Goal: Task Accomplishment & Management: Use online tool/utility

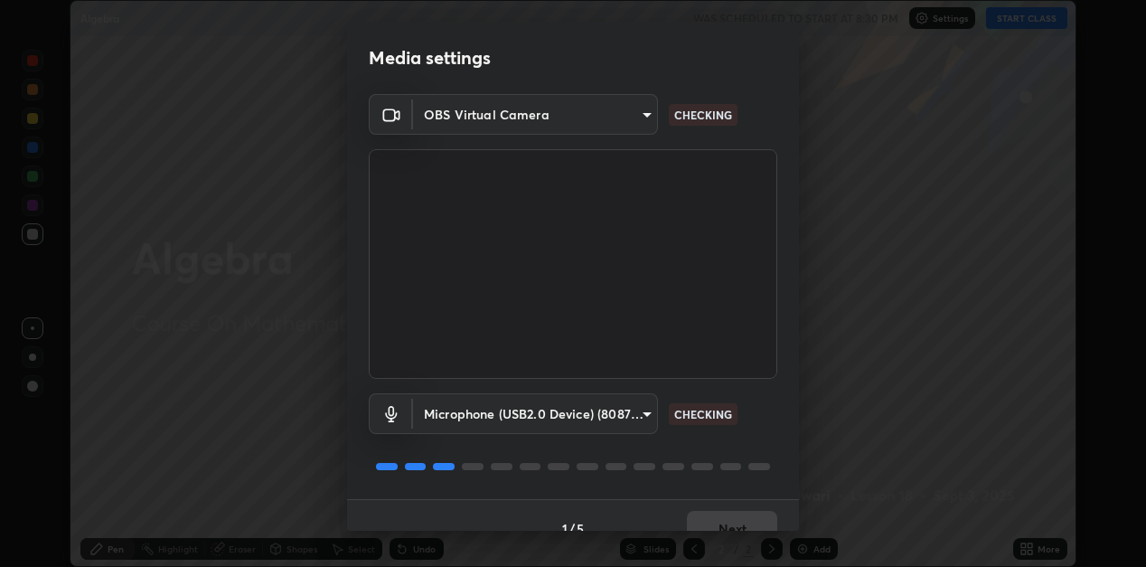
scroll to position [26, 0]
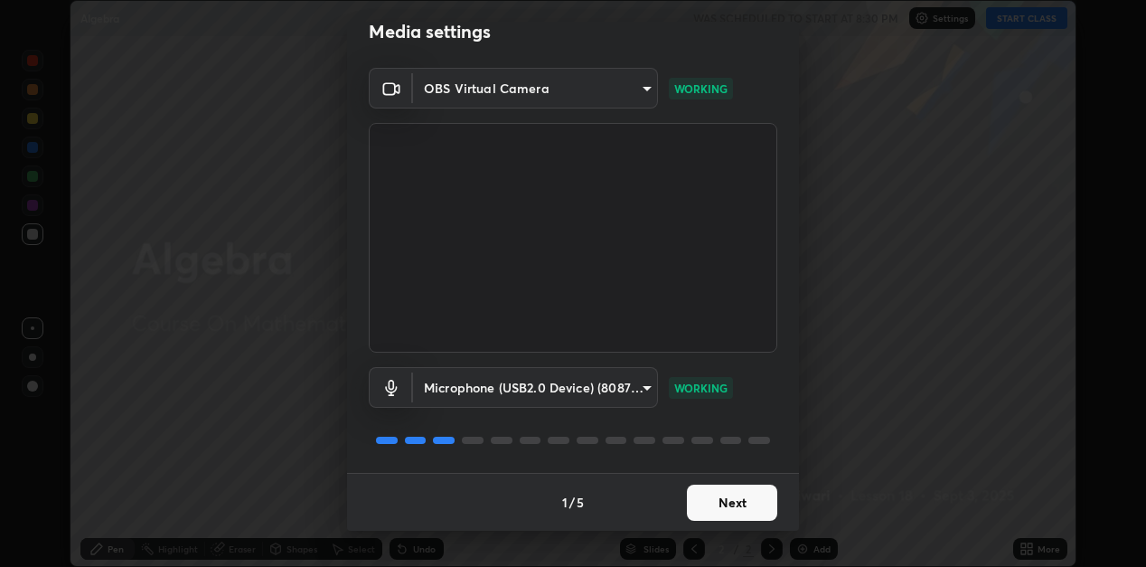
click at [739, 511] on button "Next" at bounding box center [732, 502] width 90 height 36
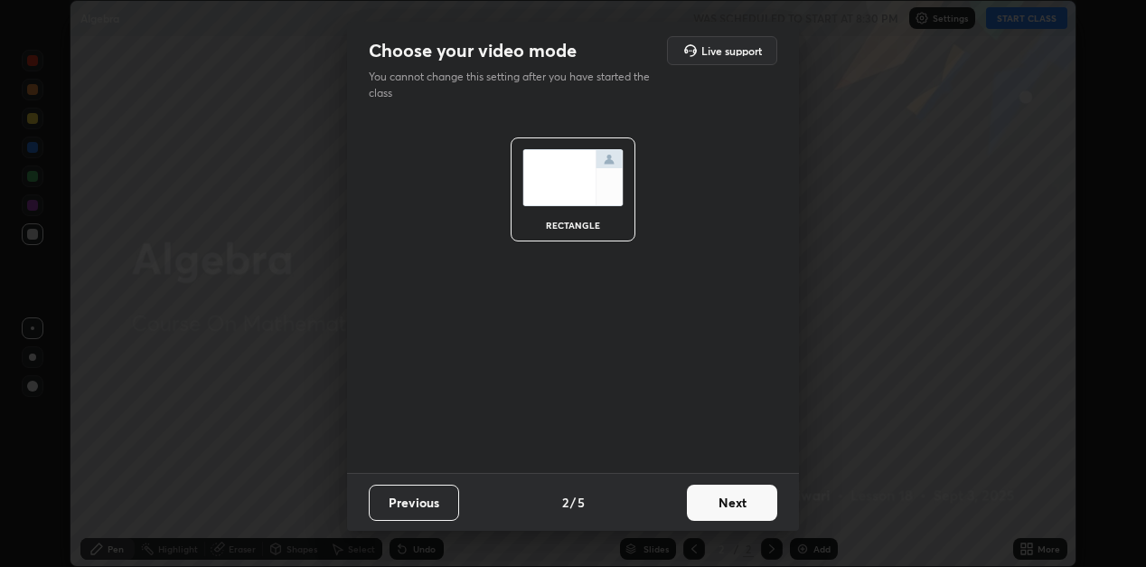
click at [736, 510] on button "Next" at bounding box center [732, 502] width 90 height 36
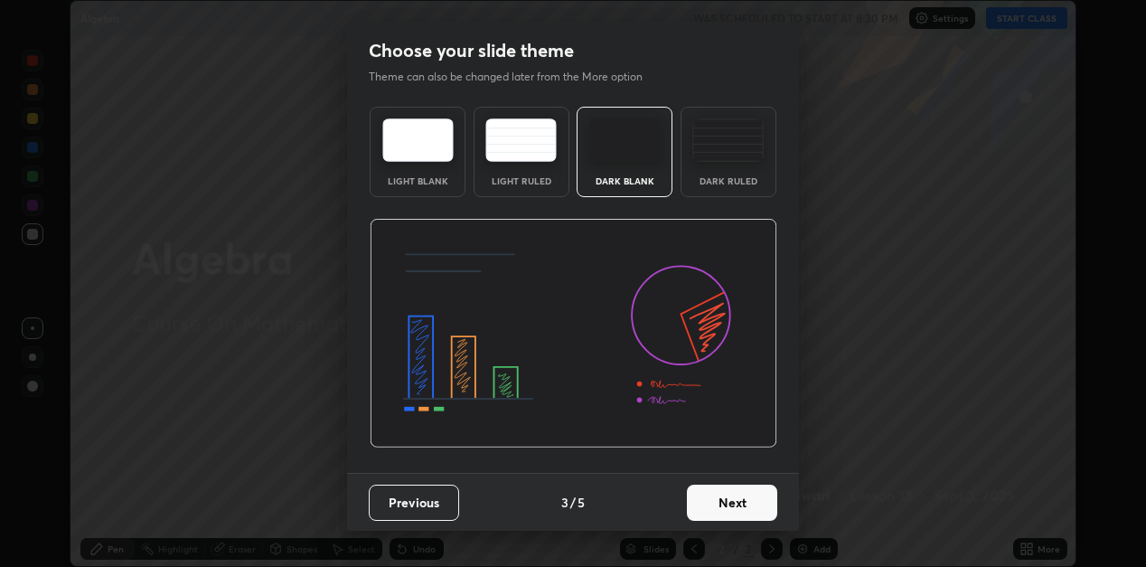
click at [734, 507] on button "Next" at bounding box center [732, 502] width 90 height 36
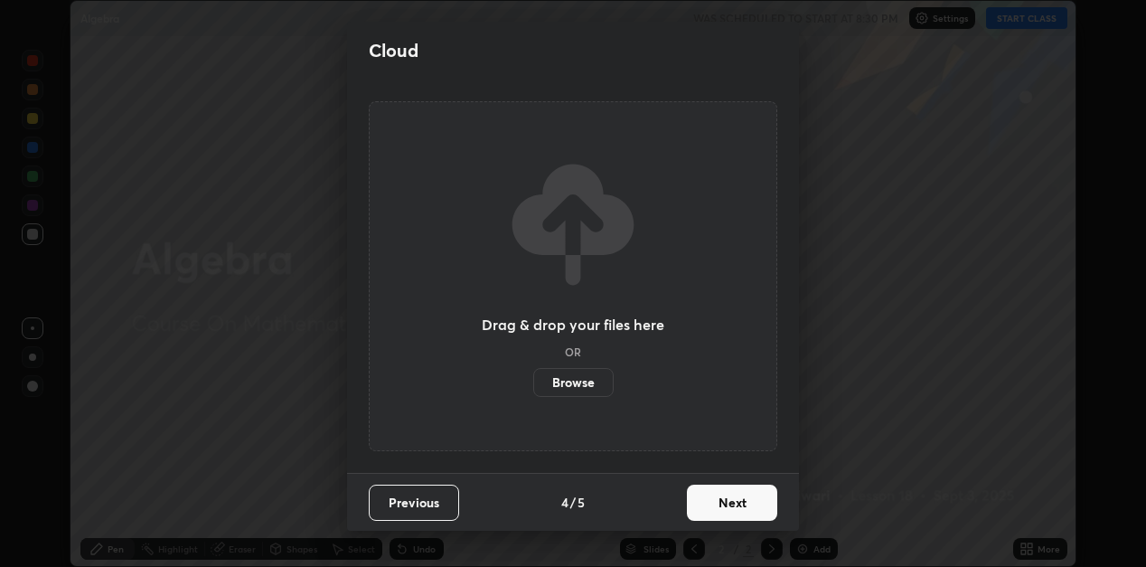
click at [728, 500] on button "Next" at bounding box center [732, 502] width 90 height 36
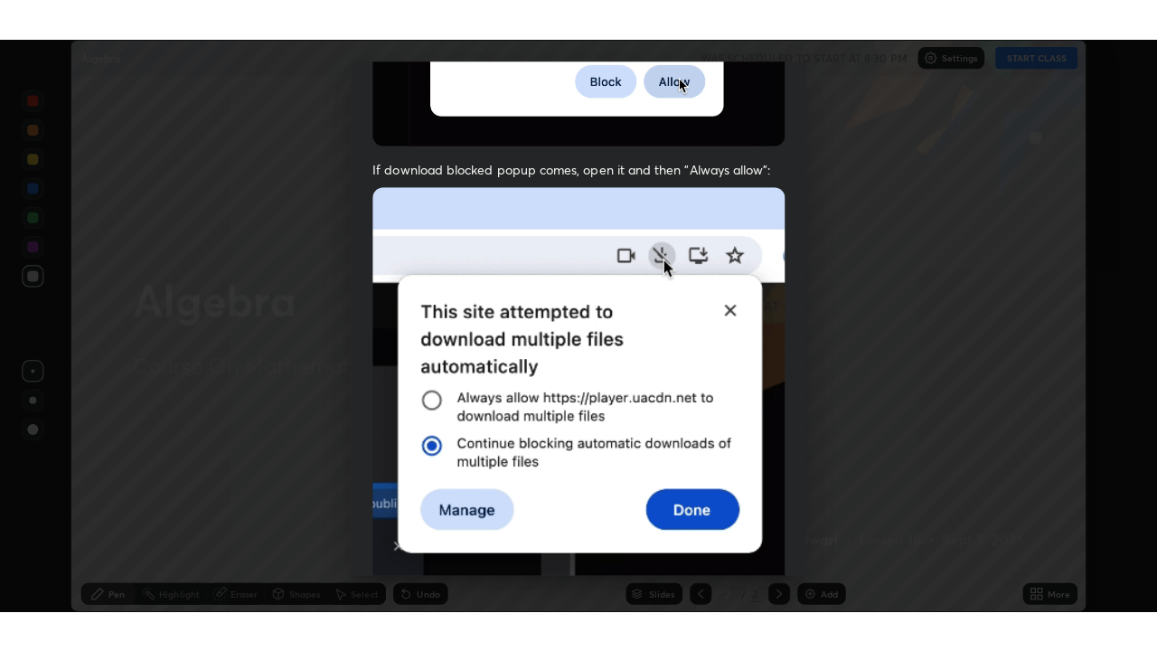
scroll to position [395, 0]
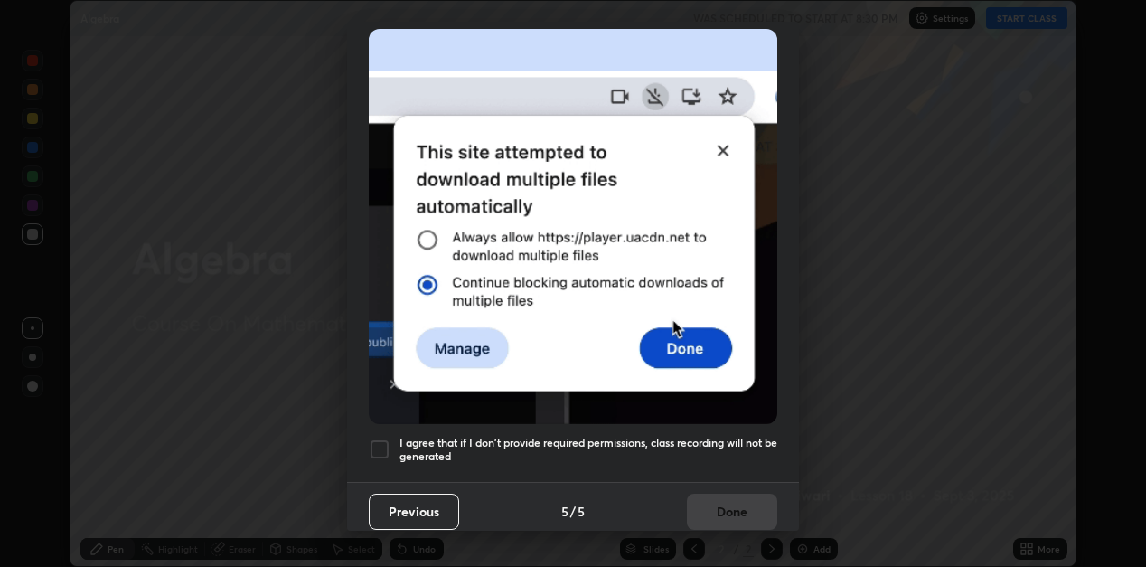
click at [382, 438] on div at bounding box center [380, 449] width 22 height 22
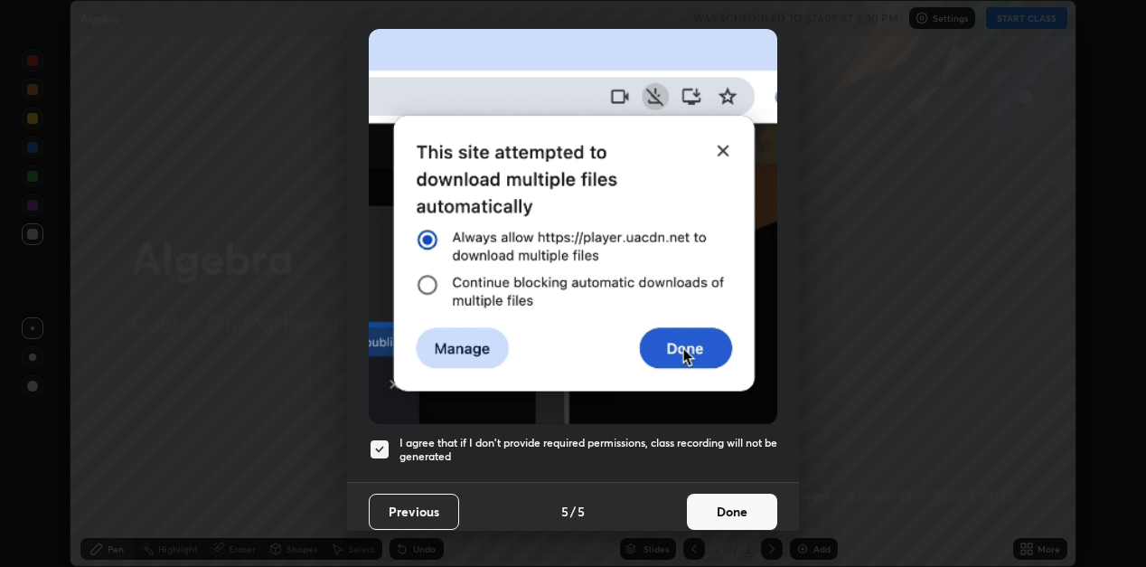
click at [734, 514] on button "Done" at bounding box center [732, 511] width 90 height 36
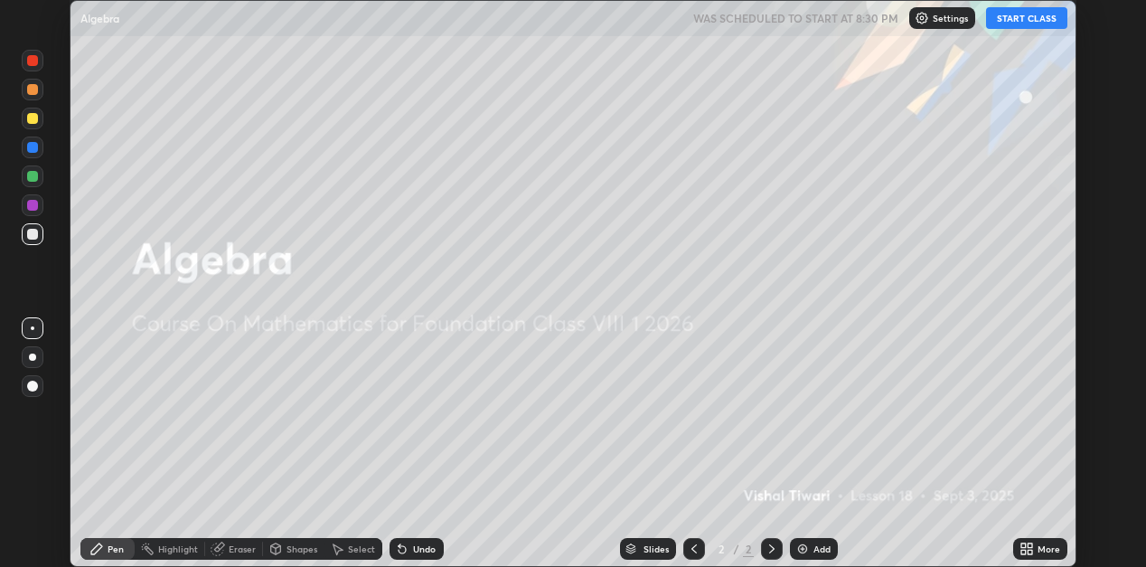
click at [810, 554] on div "Add" at bounding box center [814, 549] width 48 height 22
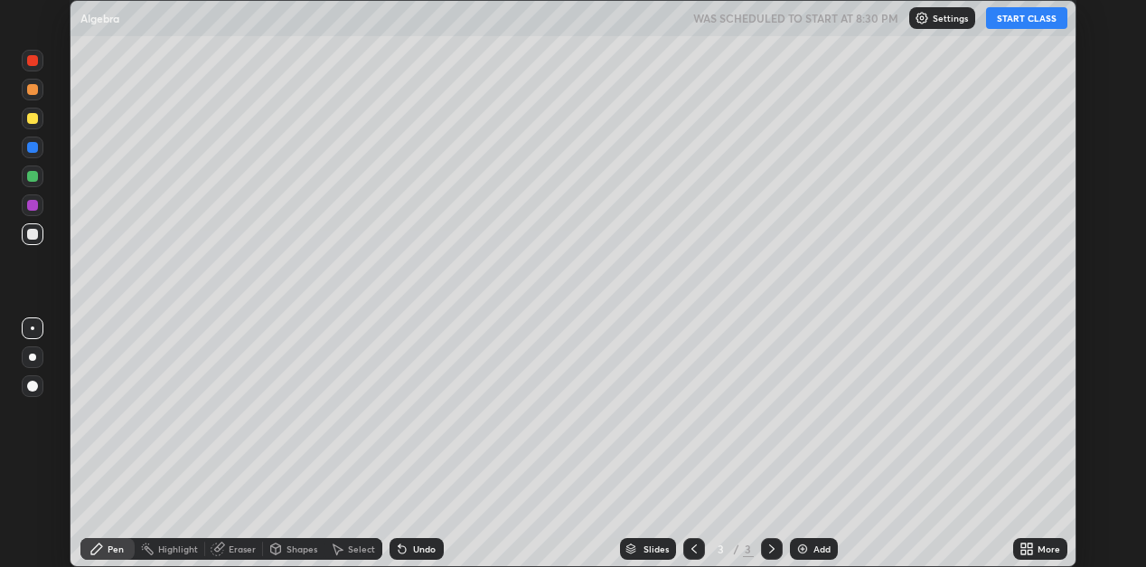
click at [1039, 23] on button "START CLASS" at bounding box center [1026, 18] width 81 height 22
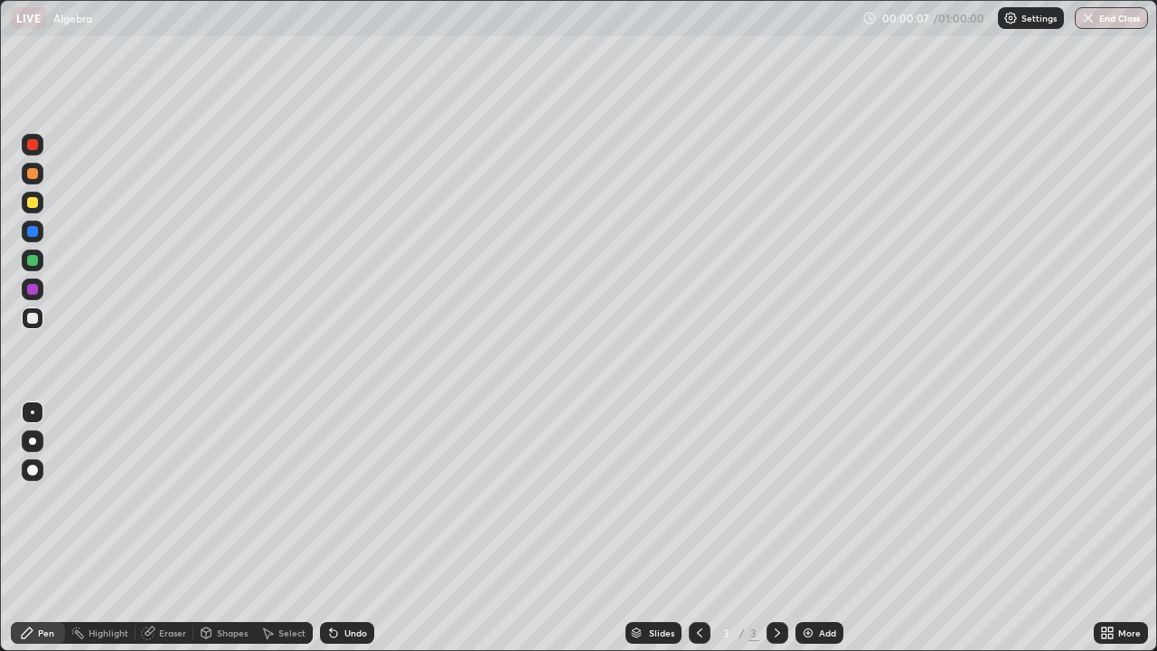
scroll to position [651, 1157]
click at [825, 566] on div "Add" at bounding box center [827, 632] width 17 height 9
click at [702, 566] on div at bounding box center [700, 632] width 22 height 36
click at [775, 566] on icon at bounding box center [777, 632] width 14 height 14
click at [699, 566] on icon at bounding box center [699, 632] width 14 height 14
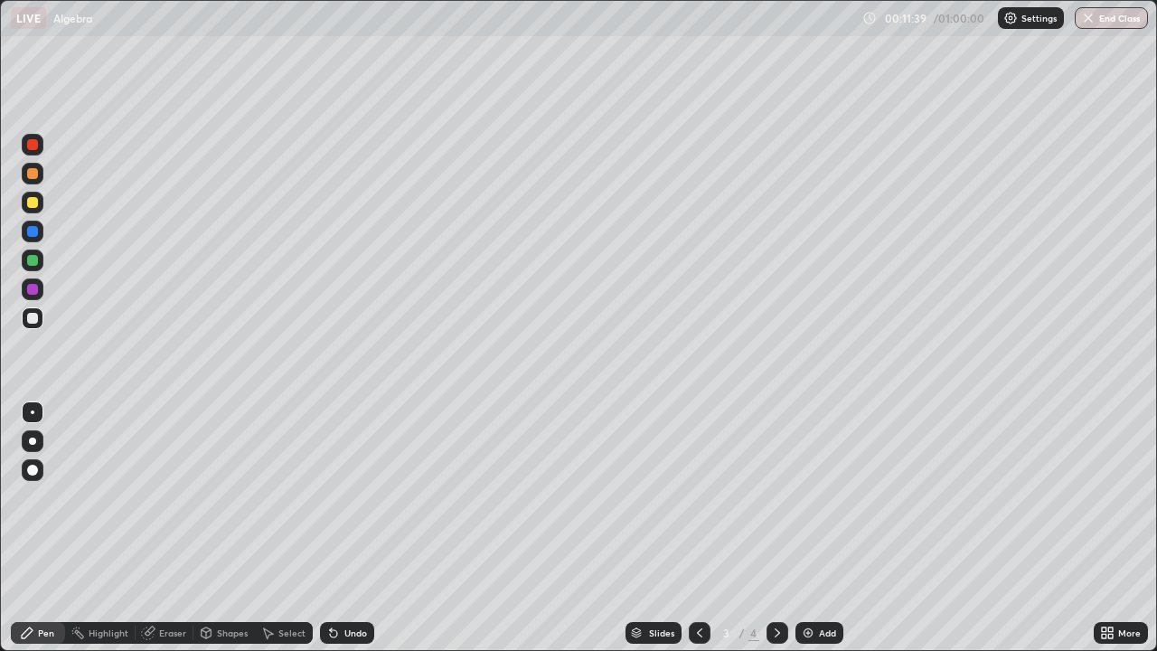
click at [812, 566] on img at bounding box center [808, 632] width 14 height 14
click at [699, 566] on icon at bounding box center [699, 632] width 14 height 14
click at [447, 566] on div "Slides 3 / 5 Add" at bounding box center [733, 632] width 719 height 36
click at [816, 566] on div "Add" at bounding box center [819, 633] width 48 height 22
click at [821, 566] on div "Add" at bounding box center [827, 632] width 17 height 9
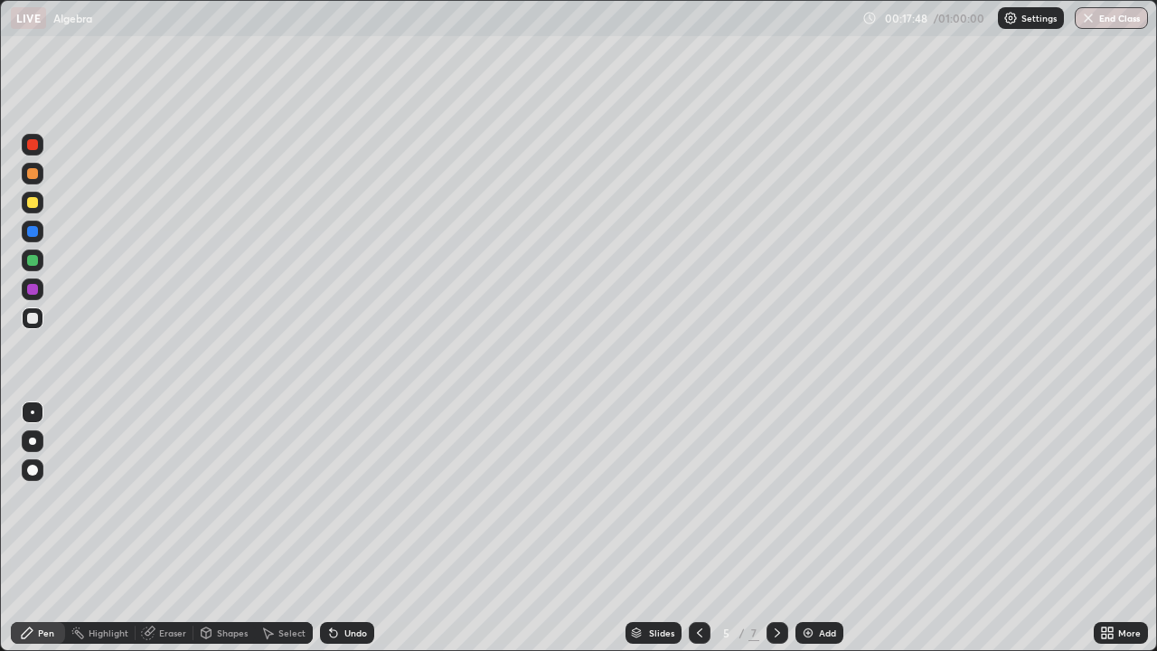
click at [38, 249] on div at bounding box center [33, 260] width 22 height 22
click at [427, 566] on div "Slides 5 / 7 Add" at bounding box center [733, 632] width 719 height 36
click at [29, 316] on div at bounding box center [32, 318] width 11 height 11
click at [820, 566] on div "Add" at bounding box center [827, 632] width 17 height 9
click at [816, 566] on div "Add" at bounding box center [819, 633] width 48 height 22
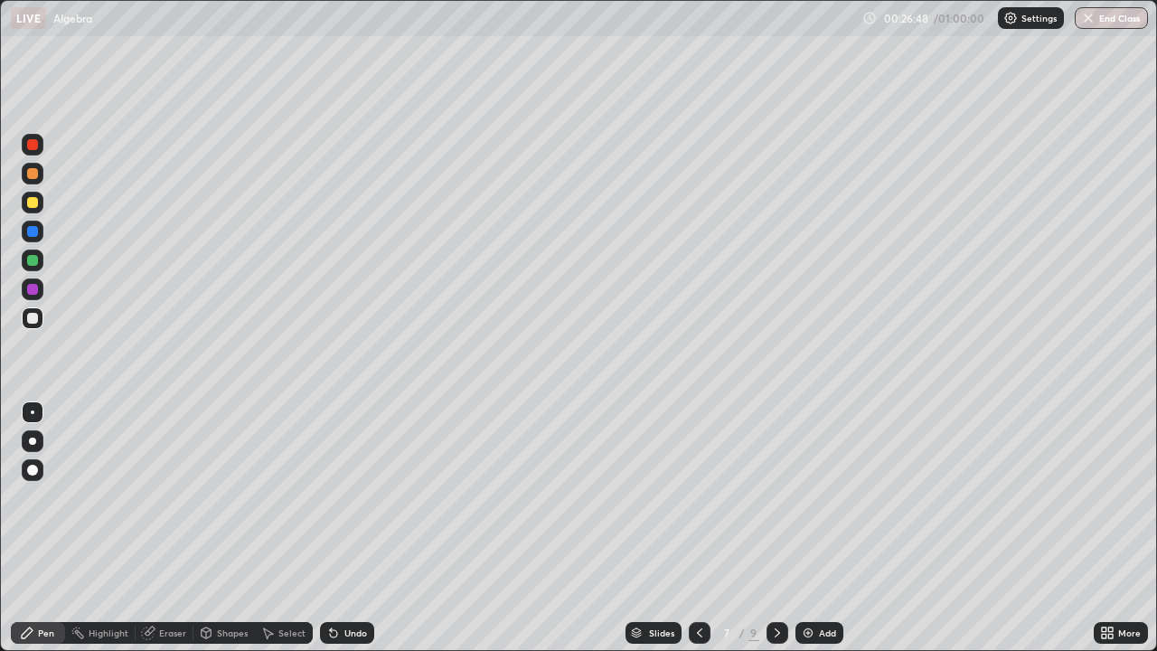
click at [816, 566] on div "Add" at bounding box center [819, 633] width 48 height 22
click at [698, 566] on div at bounding box center [699, 633] width 22 height 22
click at [169, 566] on div "Eraser" at bounding box center [172, 632] width 27 height 9
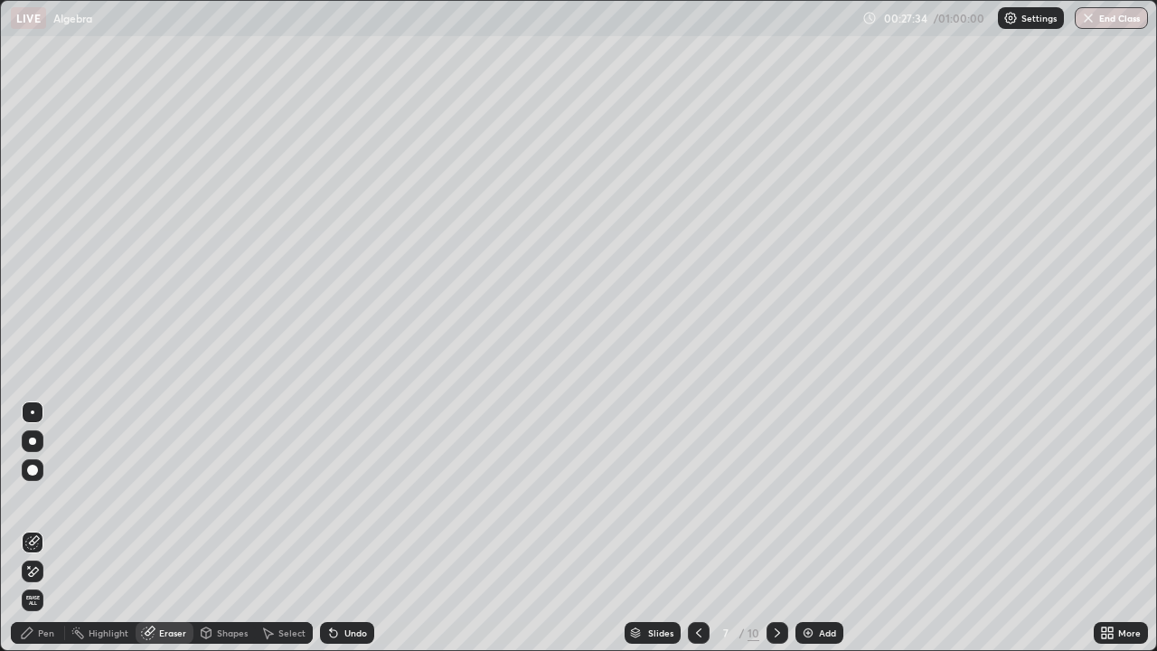
click at [46, 566] on div "Pen" at bounding box center [38, 633] width 54 height 22
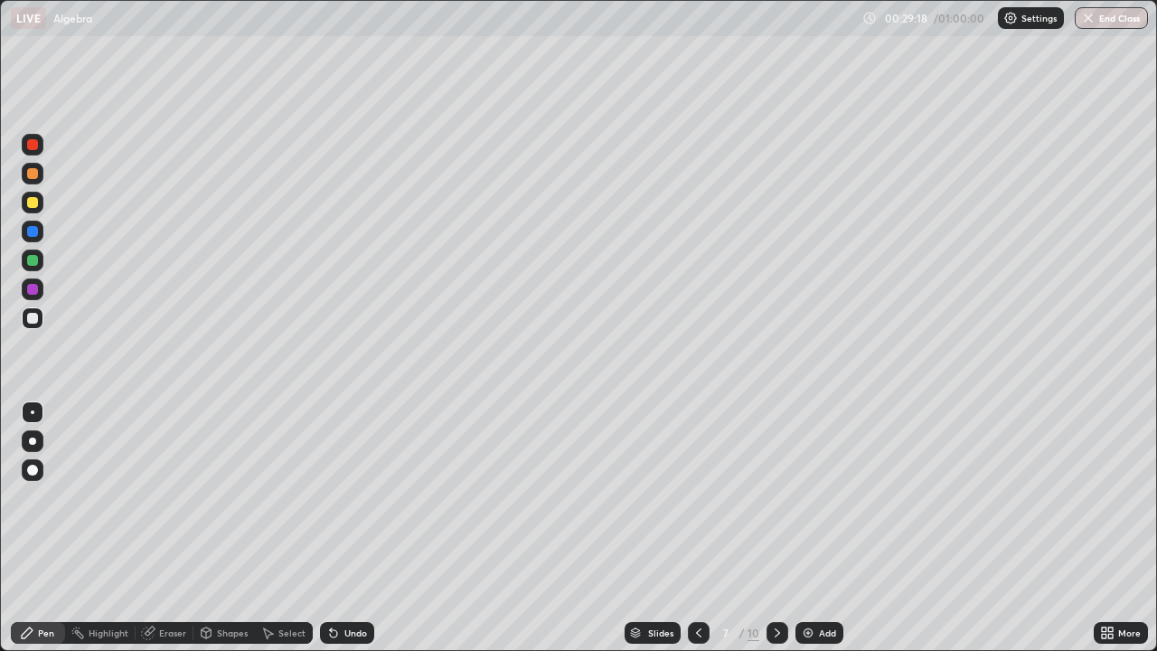
click at [698, 566] on icon at bounding box center [698, 632] width 14 height 14
click at [33, 202] on div at bounding box center [32, 202] width 11 height 11
click at [820, 566] on div "Add" at bounding box center [827, 632] width 17 height 9
click at [819, 566] on div "Add" at bounding box center [819, 633] width 48 height 22
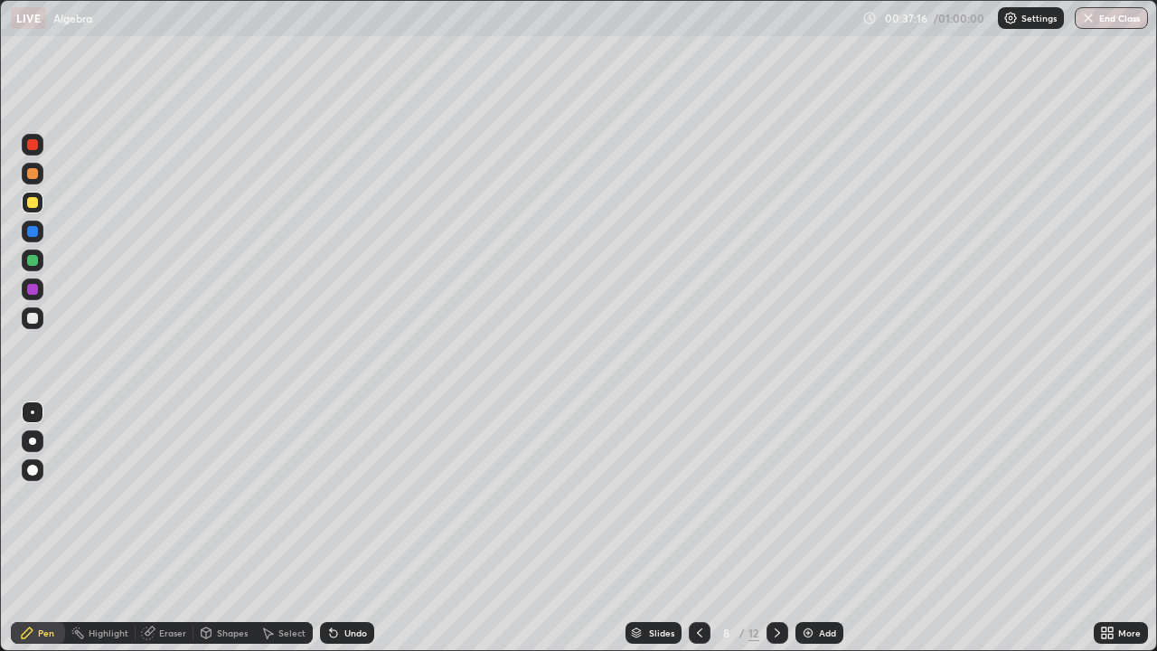
click at [700, 566] on icon at bounding box center [699, 632] width 14 height 14
click at [815, 566] on div "Add" at bounding box center [819, 633] width 48 height 22
click at [699, 566] on icon at bounding box center [699, 632] width 14 height 14
click at [163, 566] on div "Eraser" at bounding box center [172, 632] width 27 height 9
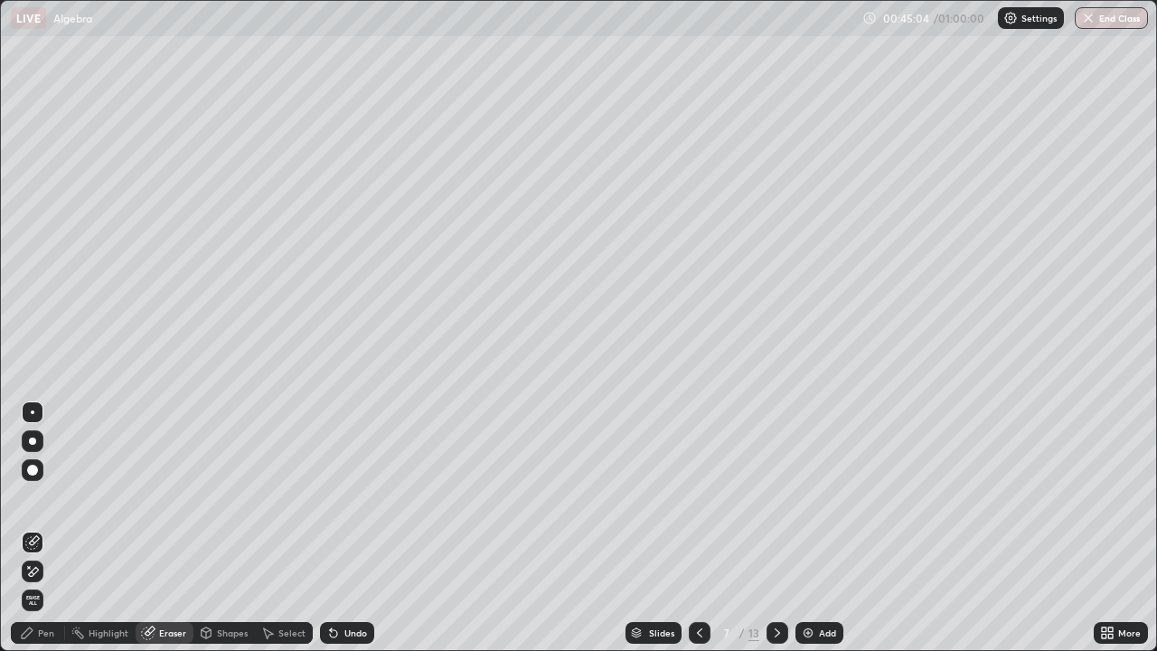
click at [53, 566] on div "Pen" at bounding box center [46, 632] width 16 height 9
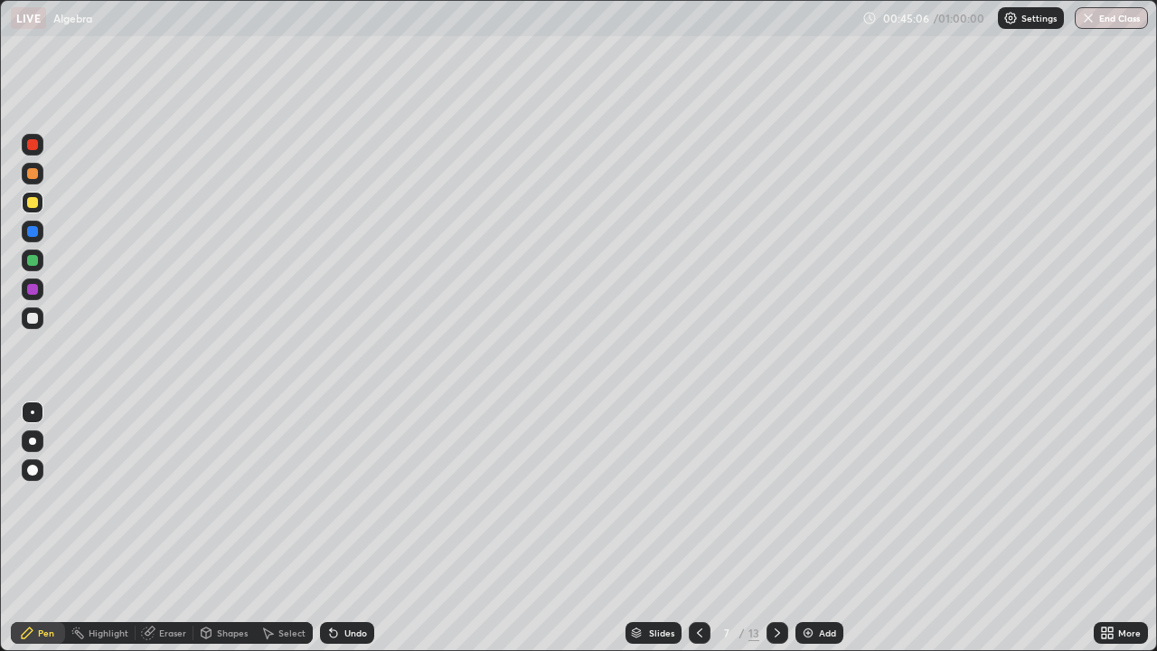
click at [33, 318] on div at bounding box center [32, 318] width 11 height 11
click at [819, 566] on div "Add" at bounding box center [819, 633] width 48 height 22
click at [36, 200] on div at bounding box center [32, 202] width 11 height 11
click at [33, 146] on div at bounding box center [32, 144] width 11 height 11
click at [819, 566] on div "Add" at bounding box center [827, 632] width 17 height 9
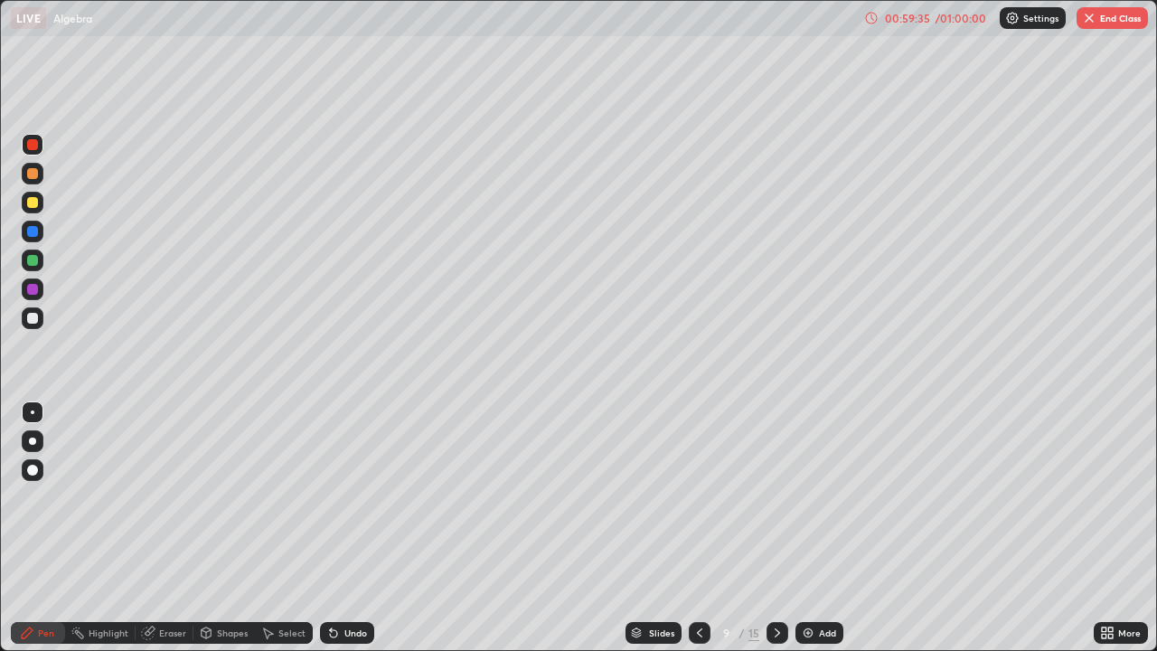
click at [32, 325] on div at bounding box center [33, 318] width 22 height 22
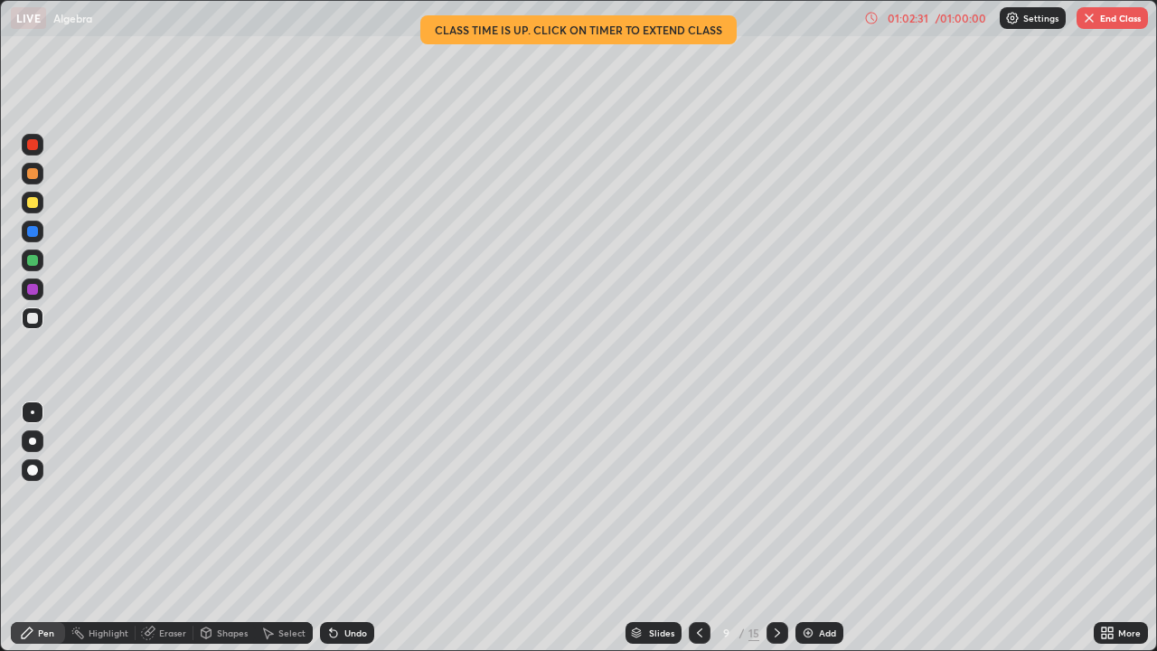
click at [824, 566] on div "Add" at bounding box center [827, 632] width 17 height 9
click at [698, 566] on icon at bounding box center [699, 632] width 14 height 14
click at [1125, 23] on button "End Class" at bounding box center [1111, 18] width 71 height 22
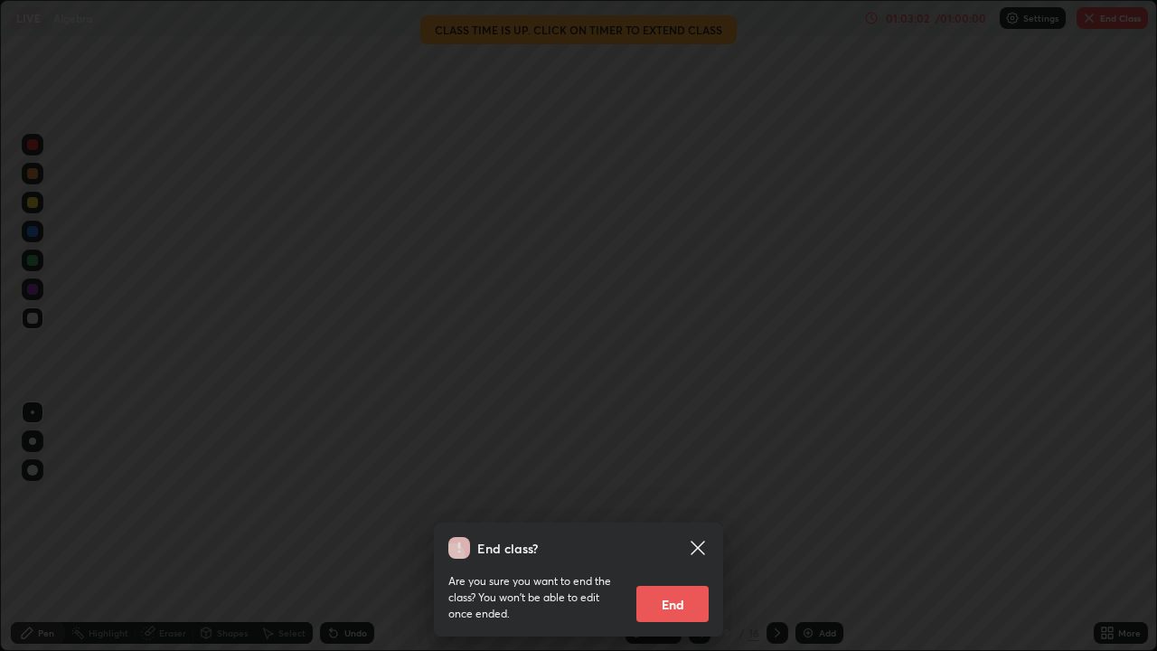
click at [682, 566] on button "End" at bounding box center [672, 604] width 72 height 36
